Goal: Complete application form

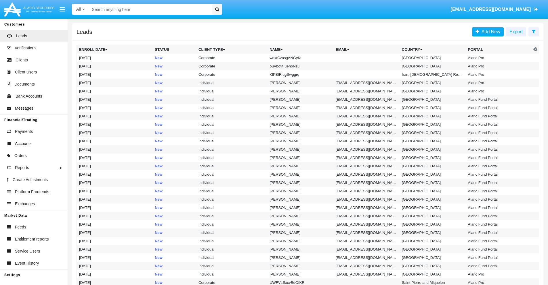
click at [533, 31] on icon at bounding box center [533, 31] width 4 height 5
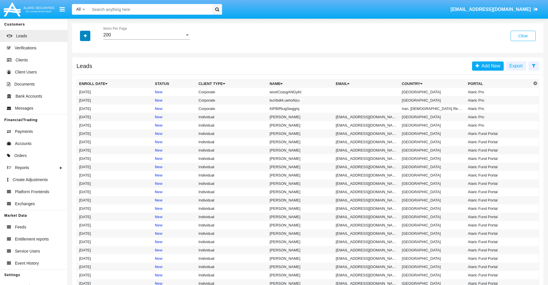
click at [85, 36] on icon "button" at bounding box center [85, 36] width 3 height 4
click at [90, 64] on span "Name" at bounding box center [90, 64] width 12 height 7
click at [79, 67] on input "Name" at bounding box center [79, 67] width 0 height 0
checkbox input "true"
click at [85, 36] on icon "button" at bounding box center [85, 36] width 3 height 4
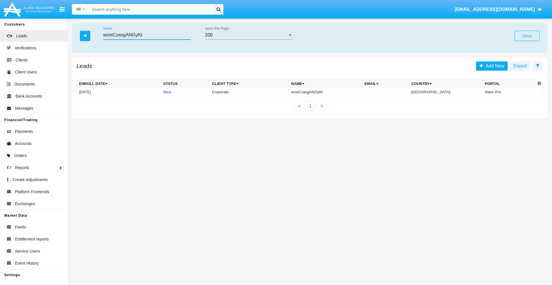
type input "woxtCzasgANGyKt"
click at [330, 92] on td "woxtCzasgANGyKt" at bounding box center [326, 92] width 74 height 9
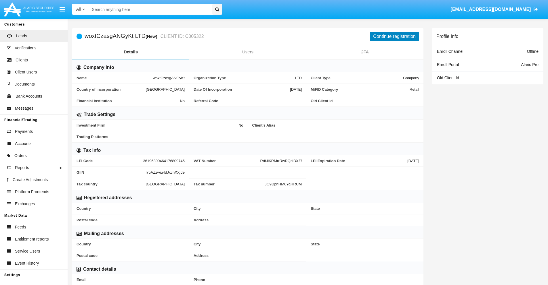
click at [394, 36] on button "Continue registration" at bounding box center [393, 36] width 49 height 9
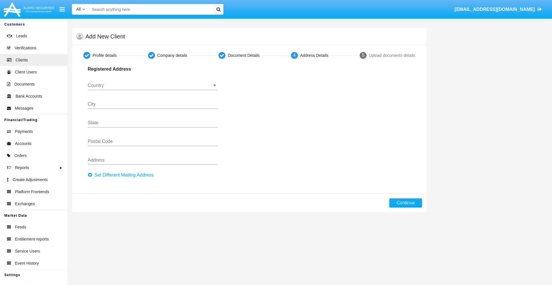
click at [122, 175] on button "Set Different Mailing Address" at bounding box center [122, 175] width 69 height 9
click at [406, 203] on button "Continue" at bounding box center [405, 203] width 33 height 9
click at [122, 175] on button "Set Different Mailing Address" at bounding box center [122, 175] width 69 height 9
type input "!"#$%&'()*+,-./:;<=>?@[\]^_`{|}~"
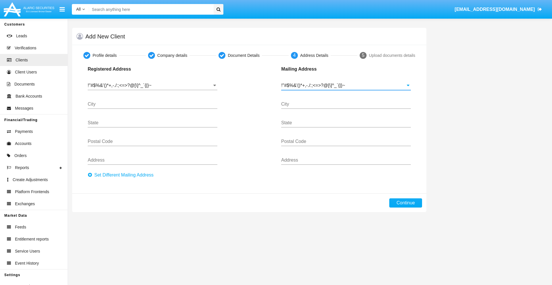
type input "!"#$%&'()*+,-./:;<=>?@[\]^_`{|}~"
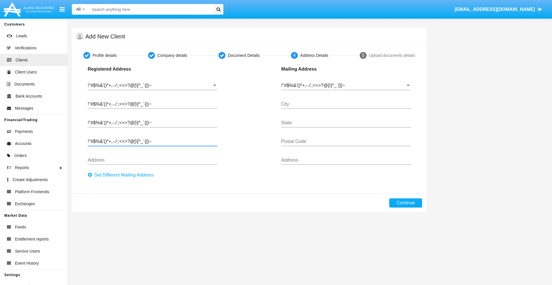
type input "!"#$%&'()*+,-./:;<=>?@[\]^_`{|}~"
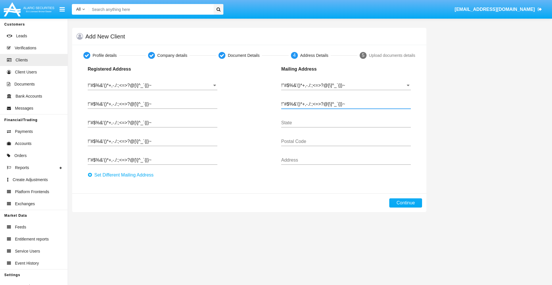
type input "!"#$%&'()*+,-./:;<=>?@[\]^_`{|}~"
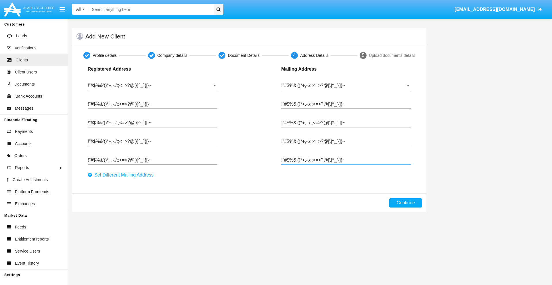
type input "!"#$%&'()*+,-./:;<=>?@[\]^_`{|}~"
click at [406, 203] on button "Continue" at bounding box center [405, 203] width 33 height 9
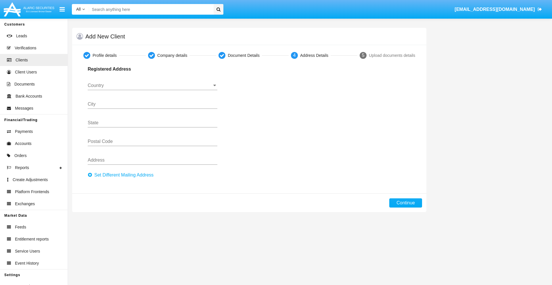
click at [122, 175] on button "Set Different Mailing Address" at bounding box center [122, 175] width 69 height 9
type input "0123456789"
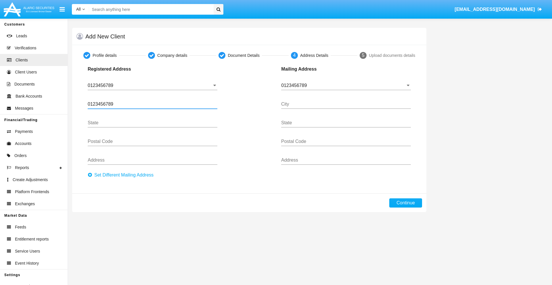
type input "0123456789"
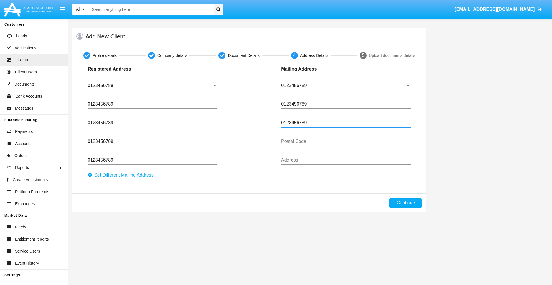
type input "0123456789"
click at [406, 203] on button "Continue" at bounding box center [405, 203] width 33 height 9
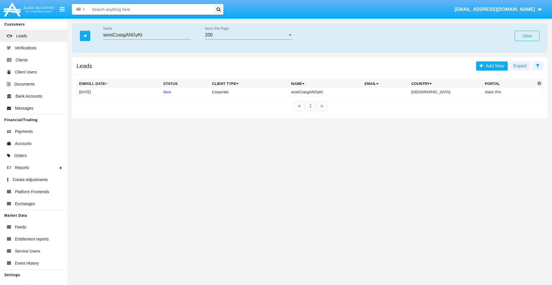
click at [527, 36] on button "Clear" at bounding box center [527, 36] width 25 height 10
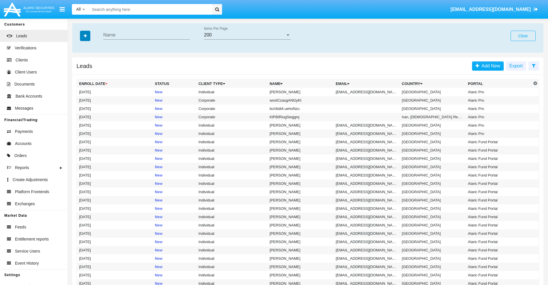
click at [85, 36] on icon "button" at bounding box center [85, 36] width 3 height 4
click at [89, 73] on span "Email" at bounding box center [89, 72] width 11 height 7
click at [79, 75] on input "Email" at bounding box center [79, 75] width 0 height 0
checkbox input "true"
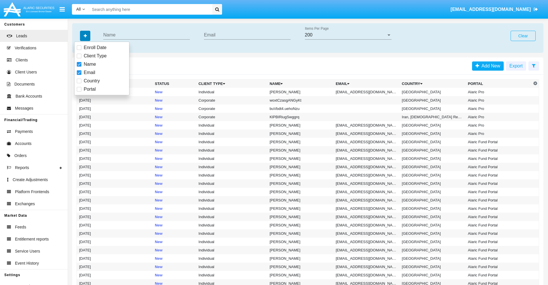
click at [85, 36] on icon "button" at bounding box center [85, 36] width 3 height 4
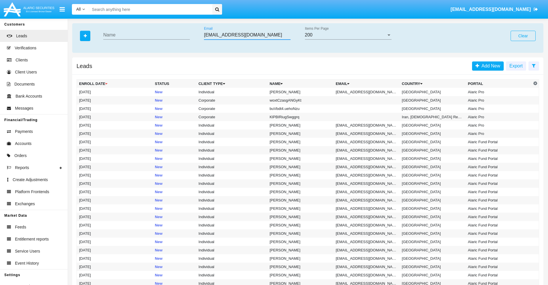
type input "sw2zg_8qhs7@m8-1izk.nz"
click at [368, 92] on td "sw2zg_8qhs7@m8-1izk.nz" at bounding box center [366, 92] width 66 height 8
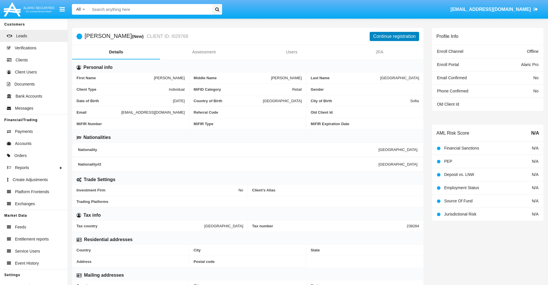
click at [394, 36] on button "Continue registration" at bounding box center [393, 36] width 49 height 9
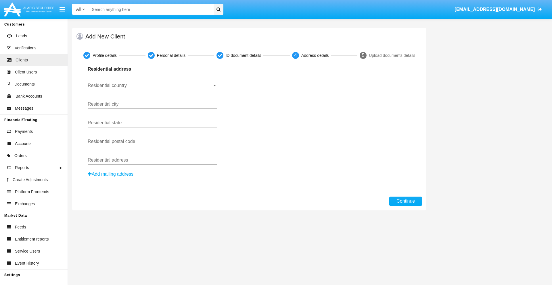
click at [111, 174] on button "Add mailing address" at bounding box center [111, 174] width 46 height 7
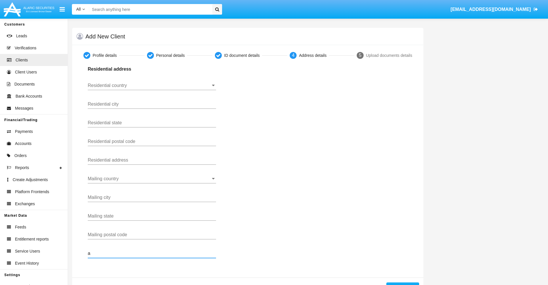
type input "a"
click at [402, 284] on button "Continue" at bounding box center [402, 287] width 33 height 9
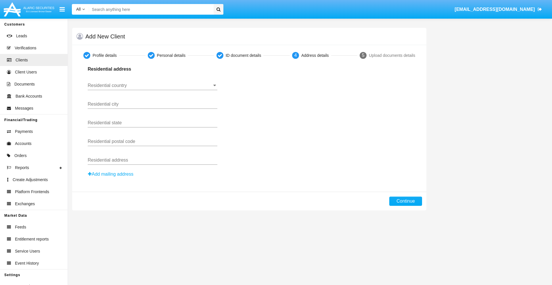
click at [111, 174] on button "Add mailing address" at bounding box center [111, 174] width 46 height 7
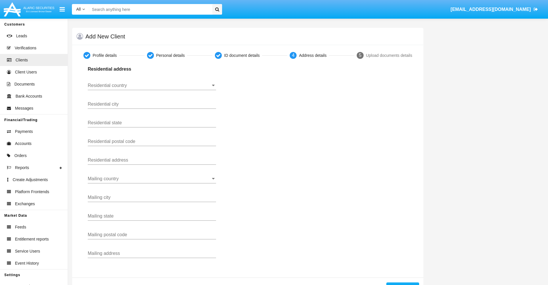
scroll to position [20, 0]
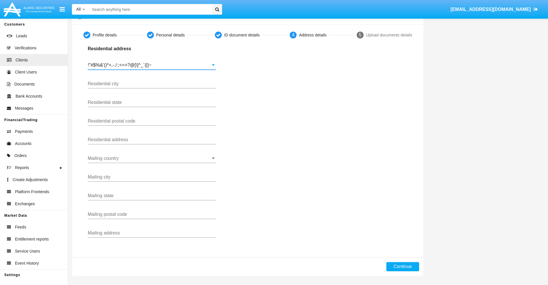
type input "!"#$%&'()*+,-./:;<=>?@[\]^_`{|}~"
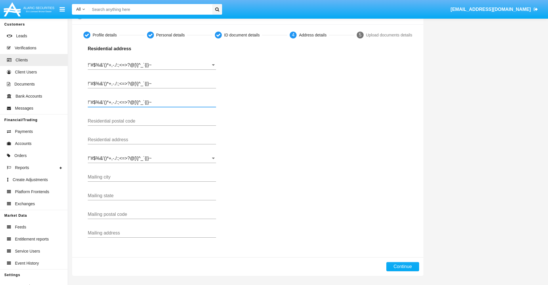
type input "!"#$%&'()*+,-./:;<=>?@[\]^_`{|}~"
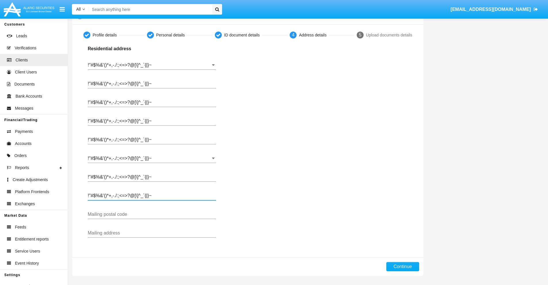
type input "!"#$%&'()*+,-./:;<=>?@[\]^_`{|}~"
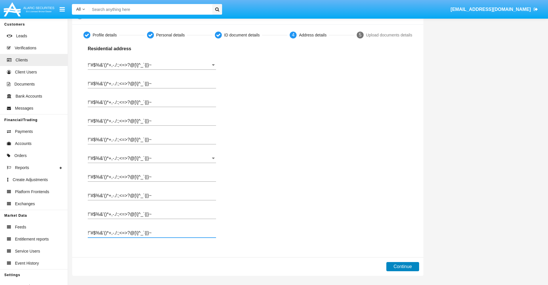
click at [402, 267] on button "Continue" at bounding box center [402, 266] width 33 height 9
